Goal: Information Seeking & Learning: Learn about a topic

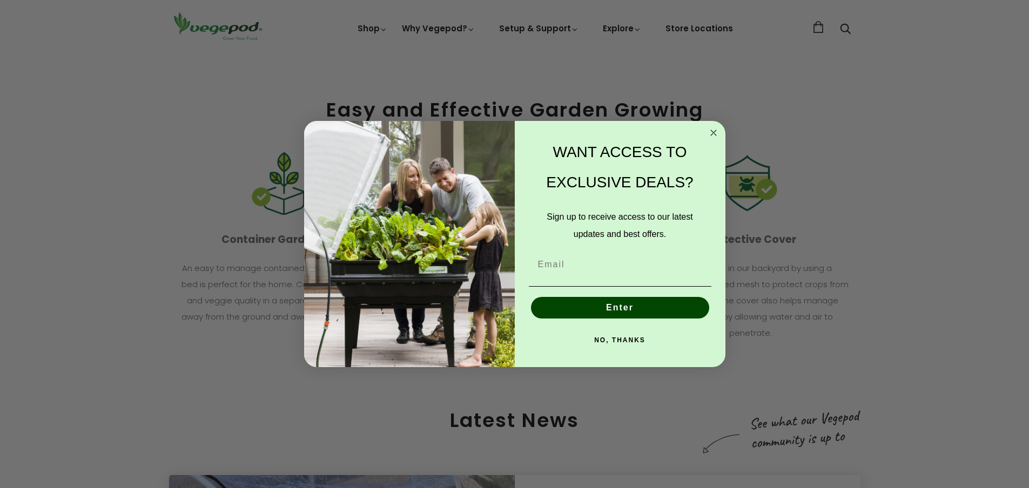
scroll to position [1512, 0]
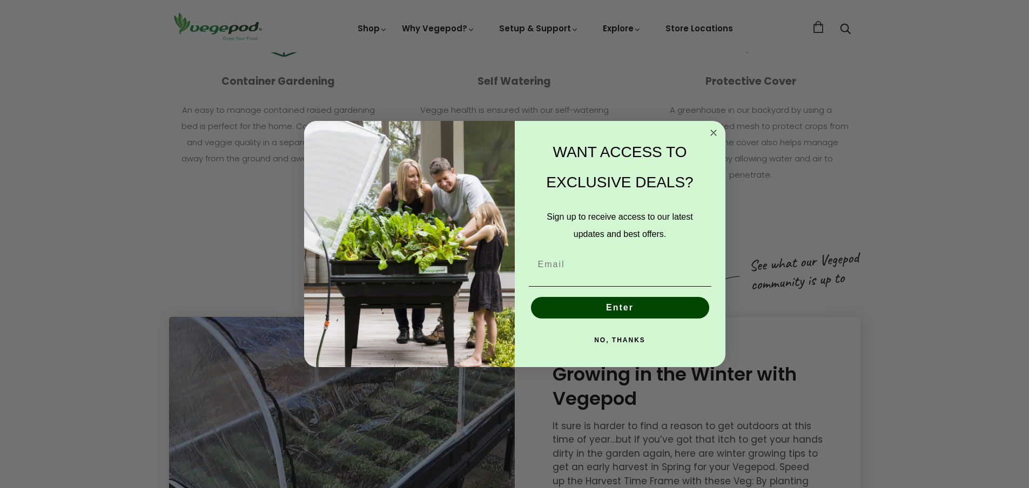
click at [616, 339] on button "NO, THANKS" at bounding box center [620, 340] width 183 height 22
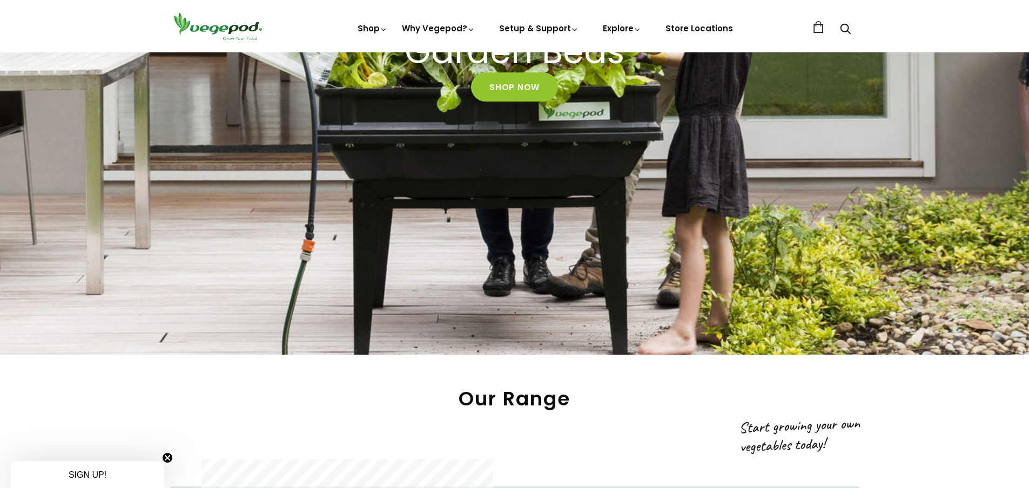
scroll to position [540, 0]
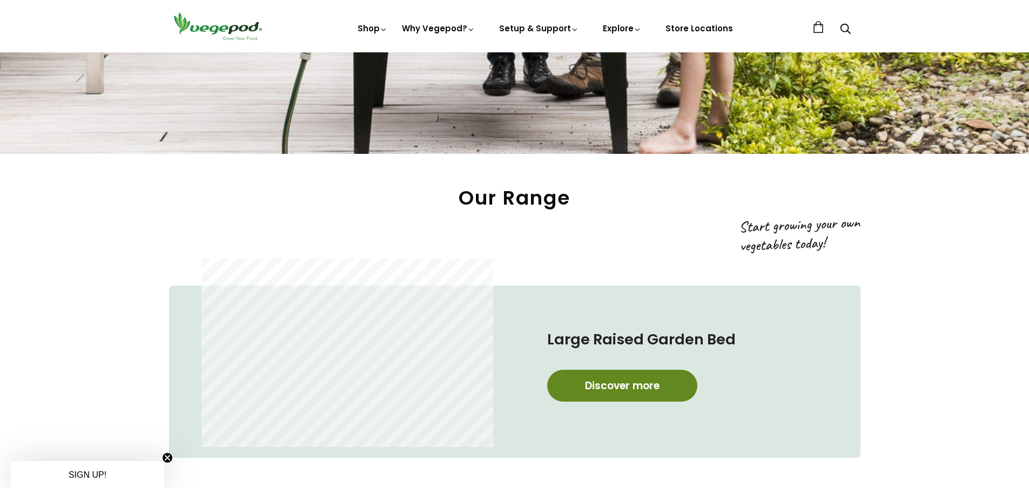
click at [622, 381] on link "Discover more" at bounding box center [622, 386] width 150 height 32
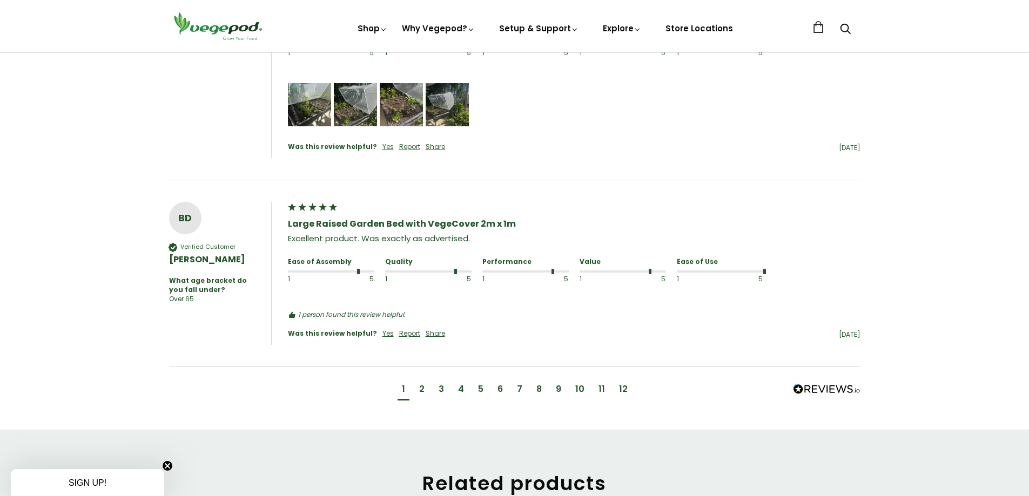
scroll to position [1026, 0]
